Goal: Task Accomplishment & Management: Use online tool/utility

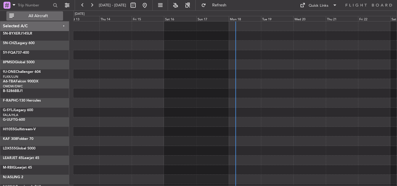
click at [42, 19] on button "All Aircraft" at bounding box center [34, 15] width 57 height 9
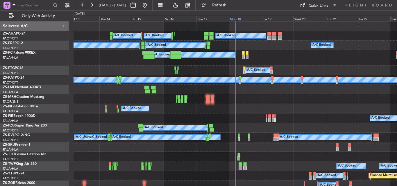
click at [244, 19] on div "Mon 18" at bounding box center [245, 18] width 32 height 5
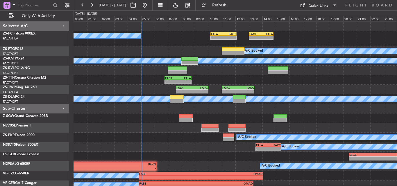
click at [76, 1] on fb-range-datepicker "[DATE] - [DATE]" at bounding box center [114, 5] width 78 height 10
click at [79, 3] on button at bounding box center [82, 5] width 9 height 9
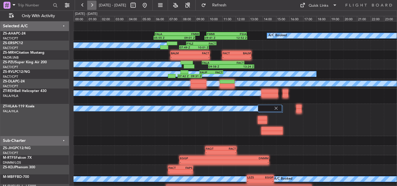
click at [94, 4] on button at bounding box center [91, 5] width 9 height 9
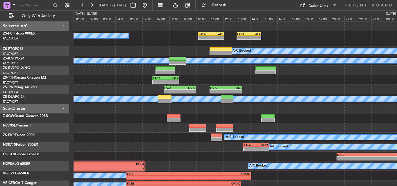
click at [167, 141] on div "A/C Booked" at bounding box center [235, 138] width 323 height 10
click at [83, 4] on button at bounding box center [82, 5] width 9 height 9
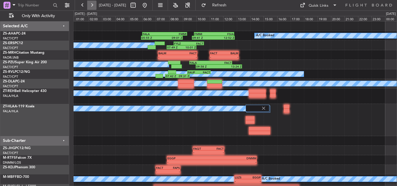
click at [92, 3] on button at bounding box center [91, 5] width 9 height 9
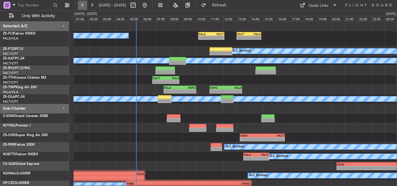
click at [85, 5] on button at bounding box center [82, 5] width 9 height 9
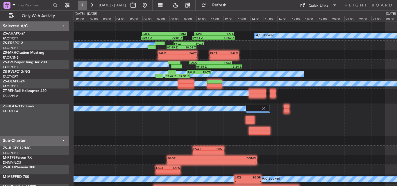
click at [81, 6] on button at bounding box center [82, 5] width 9 height 9
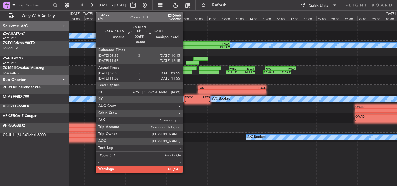
click at [185, 71] on div at bounding box center [187, 72] width 12 height 4
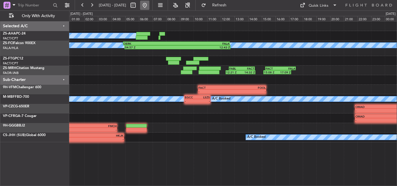
click at [149, 4] on button at bounding box center [144, 5] width 9 height 9
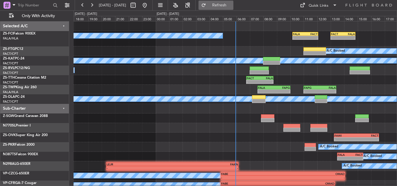
click at [234, 2] on button "Refresh" at bounding box center [216, 5] width 35 height 9
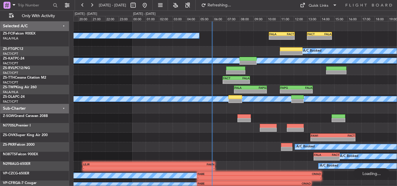
click at [236, 42] on div "A/C Booked - - FALA 10:10 Z FACT 12:05 Z - - FACT 13:00 Z FALA 14:50 Z A/C Book…" at bounding box center [235, 116] width 323 height 188
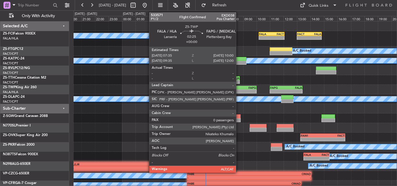
click at [239, 86] on div "FALA" at bounding box center [233, 87] width 16 height 3
click at [239, 87] on div "FALA" at bounding box center [233, 87] width 16 height 3
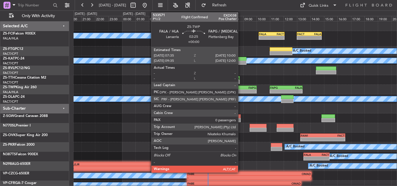
click at [241, 92] on div "-" at bounding box center [248, 91] width 16 height 3
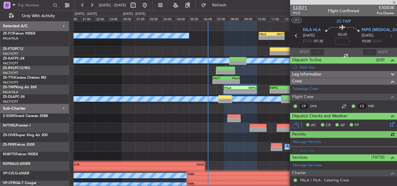
click at [301, 5] on span "533571" at bounding box center [300, 8] width 14 height 6
click at [394, 2] on span at bounding box center [394, 2] width 6 height 5
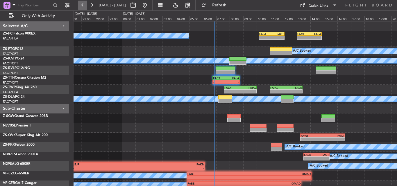
click at [80, 5] on button at bounding box center [82, 5] width 9 height 9
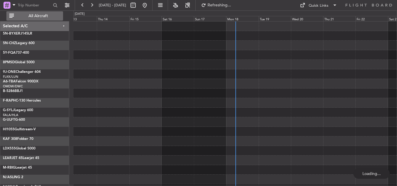
click at [57, 19] on button "All Aircraft" at bounding box center [34, 15] width 57 height 9
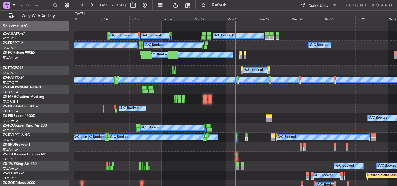
click at [233, 18] on div "Mon 18" at bounding box center [242, 18] width 32 height 5
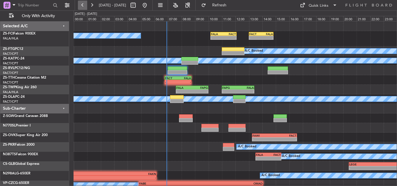
click at [84, 1] on button at bounding box center [82, 5] width 9 height 9
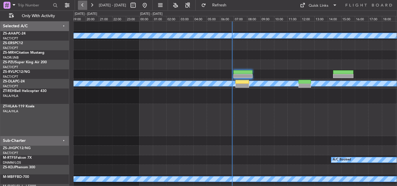
click at [84, 1] on button at bounding box center [82, 5] width 9 height 9
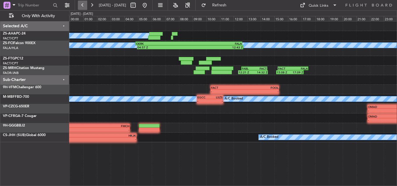
click at [87, 3] on button at bounding box center [82, 5] width 9 height 9
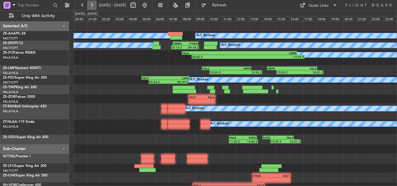
click at [92, 5] on button at bounding box center [91, 5] width 9 height 9
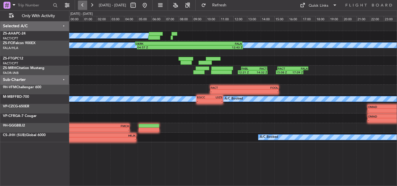
click at [85, 5] on button at bounding box center [82, 5] width 9 height 9
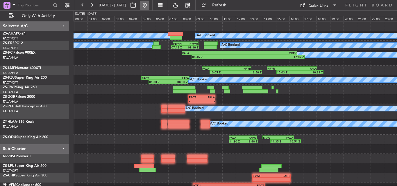
click at [149, 8] on button at bounding box center [144, 5] width 9 height 9
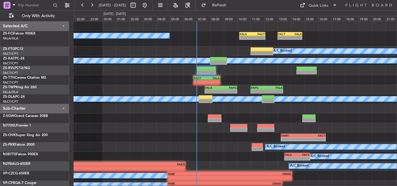
click at [191, 44] on div "A/C Booked - - FALA 10:10 Z FACT 12:05 Z - - FACT 13:00 Z FALA 14:50 Z" at bounding box center [235, 38] width 323 height 15
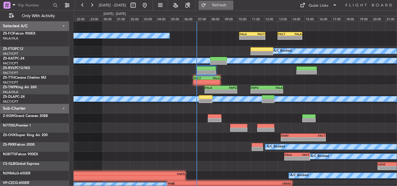
click at [232, 6] on span "Refresh" at bounding box center [219, 5] width 24 height 4
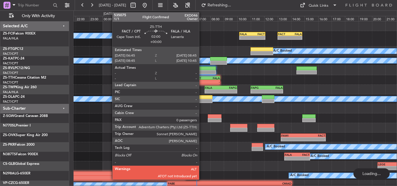
click at [202, 79] on div "FACT" at bounding box center [200, 77] width 13 height 3
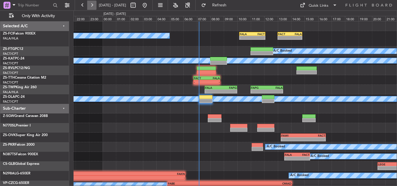
click at [93, 3] on button at bounding box center [91, 5] width 9 height 9
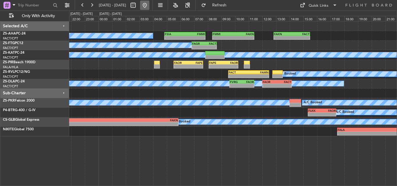
click at [149, 6] on button at bounding box center [144, 5] width 9 height 9
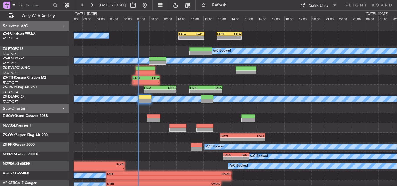
click at [151, 47] on div "- - FALA 10:10 Z FACT 12:05 Z - - FACT 13:00 Z FALA 14:50 Z A/C Booked A/C Book…" at bounding box center [235, 116] width 323 height 188
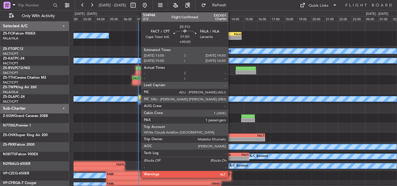
click at [225, 34] on div "FACT" at bounding box center [223, 33] width 12 height 3
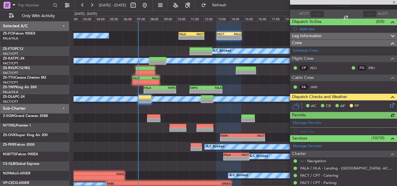
scroll to position [24, 0]
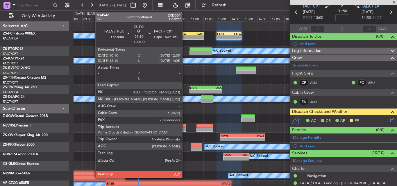
click at [185, 36] on div "- -" at bounding box center [192, 38] width 26 height 4
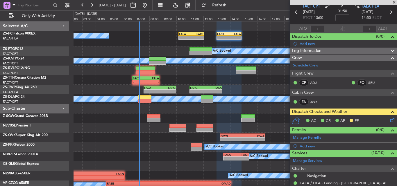
click at [393, 4] on span at bounding box center [394, 2] width 6 height 5
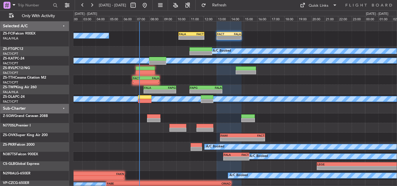
type input "0"
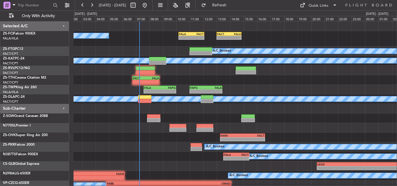
scroll to position [0, 0]
click at [232, 4] on span "Refresh" at bounding box center [219, 5] width 24 height 4
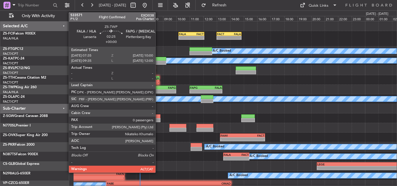
click at [158, 88] on div "FALA" at bounding box center [152, 87] width 16 height 3
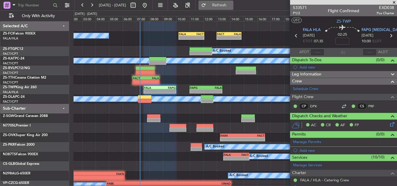
click at [232, 7] on span "Refresh" at bounding box center [219, 5] width 24 height 4
click at [318, 52] on input "text" at bounding box center [318, 52] width 14 height 7
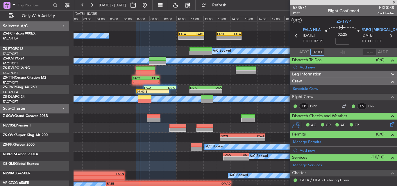
type input "07:03"
click at [393, 1] on span at bounding box center [394, 2] width 6 height 5
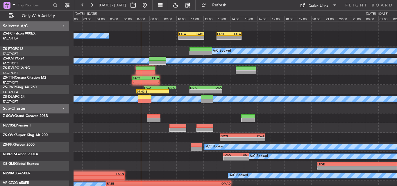
click at [263, 109] on div at bounding box center [235, 109] width 323 height 10
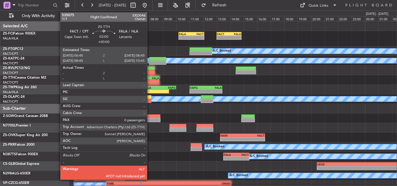
click at [150, 79] on div "FALA" at bounding box center [152, 77] width 13 height 3
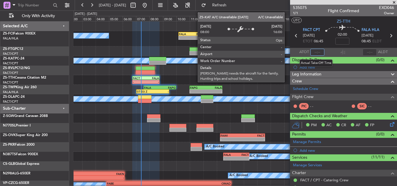
click at [315, 54] on input "text" at bounding box center [318, 52] width 14 height 7
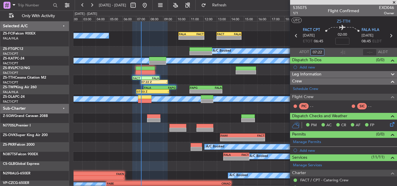
type input "07:22"
click at [393, 1] on span at bounding box center [394, 2] width 6 height 5
